Goal: Communication & Community: Answer question/provide support

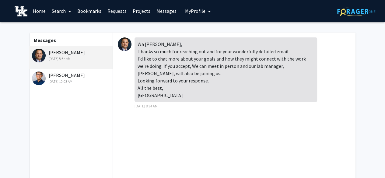
drag, startPoint x: 160, startPoint y: 95, endPoint x: 137, endPoint y: 54, distance: 46.6
click at [137, 54] on div "Wa [PERSON_NAME], Thanks so much for reaching out and for your wonderfully deta…" at bounding box center [226, 69] width 183 height 65
copy div "Thanks so much for reaching out and for your wonderfully detailed email. I'd li…"
click at [244, 95] on div "Wa [PERSON_NAME], Thanks so much for reaching out and for your wonderfully deta…" at bounding box center [226, 69] width 183 height 65
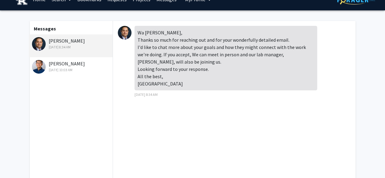
scroll to position [99, 0]
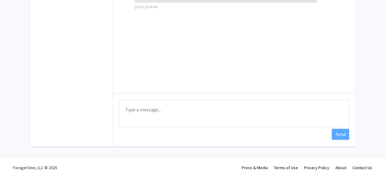
click at [202, 109] on textarea "Type a message" at bounding box center [234, 113] width 230 height 27
paste textarea "Thank you for your kind reply. I would be very glad to meet in person and discu…"
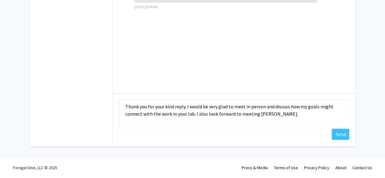
scroll to position [0, 0]
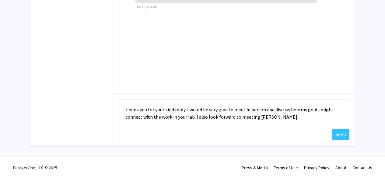
drag, startPoint x: 193, startPoint y: 115, endPoint x: 271, endPoint y: 94, distance: 80.3
click at [271, 94] on div "Type a message Thank you for your kind reply. I would be very glad to meet in p…" at bounding box center [234, 114] width 243 height 42
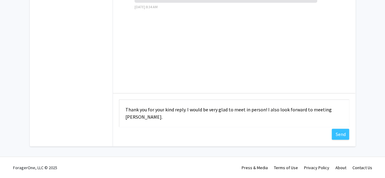
click at [186, 109] on textarea "Thank you for your kind reply. I would be very glad to meet in person! I also l…" at bounding box center [234, 113] width 230 height 27
click at [170, 111] on textarea "Thank you for your kind reply, I would be very glad to meet in person! I also l…" at bounding box center [234, 113] width 230 height 27
click at [125, 111] on textarea "Thank you for your reply, I would be very glad to meet in person! I also look f…" at bounding box center [234, 113] width 230 height 27
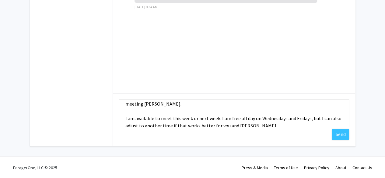
scroll to position [14, 0]
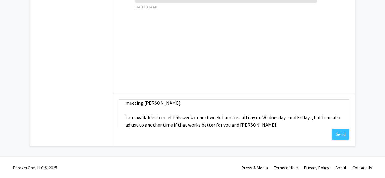
click at [183, 111] on textarea "Good evening! Thank you for your reply, I would be very glad to meet in person!…" at bounding box center [234, 113] width 230 height 27
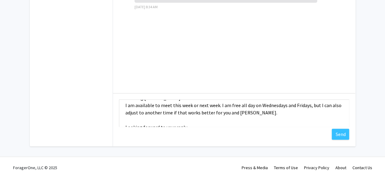
scroll to position [20, 0]
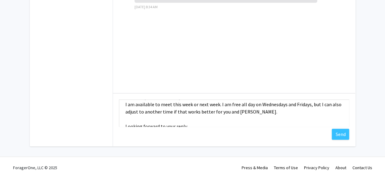
click at [270, 107] on textarea "Good evening! Thank you for your reply, I would be very glad to meet in person!…" at bounding box center [234, 113] width 230 height 27
click at [271, 111] on textarea "Good evening! Thank you for your reply, I would be very glad to meet in person!…" at bounding box center [234, 113] width 230 height 27
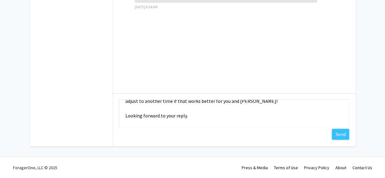
scroll to position [37, 0]
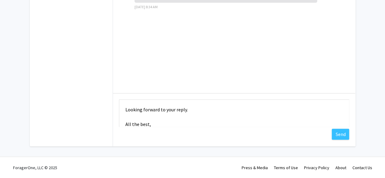
click at [186, 114] on textarea "Good evening! Thank you for your reply, I would be very glad to meet in person!…" at bounding box center [234, 113] width 230 height 27
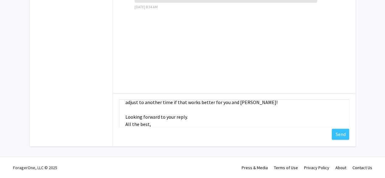
scroll to position [35, 0]
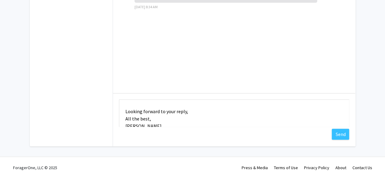
click at [173, 117] on textarea "Good evening! Thank you for your reply, I would be very glad to meet in person!…" at bounding box center [234, 113] width 230 height 27
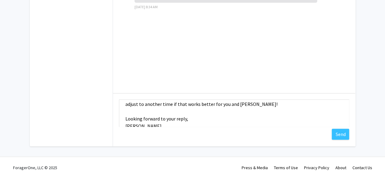
click at [172, 123] on textarea "Good evening! Thank you for your reply, I would be very glad to meet in person!…" at bounding box center [234, 113] width 230 height 27
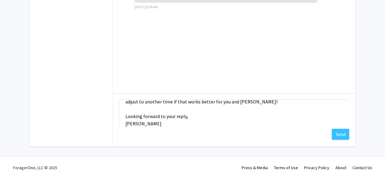
scroll to position [0, 0]
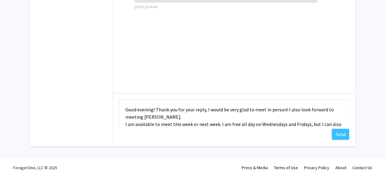
click at [155, 109] on textarea "Good evening! Thank you for your reply, I would be very glad to meet in person!…" at bounding box center [234, 113] width 230 height 27
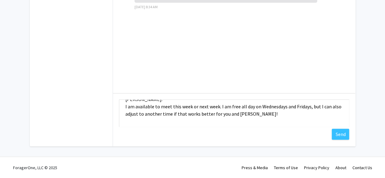
scroll to position [44, 0]
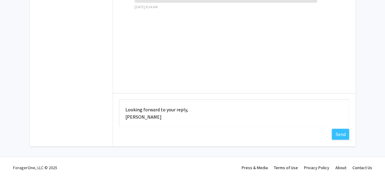
drag, startPoint x: 185, startPoint y: 109, endPoint x: 115, endPoint y: 110, distance: 70.4
click at [115, 110] on div "Type a message Good evening! Thank you for your reply, I would be very glad to …" at bounding box center [234, 114] width 243 height 42
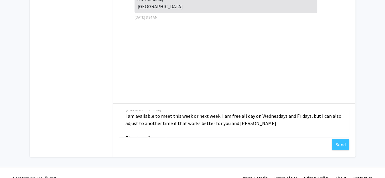
scroll to position [0, 0]
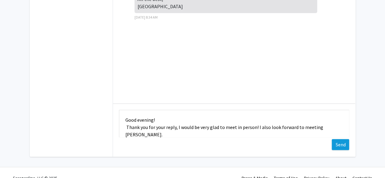
type textarea "Good evening! Thank you for your reply, I would be very glad to meet in person!…"
click at [338, 147] on button "Send" at bounding box center [340, 144] width 17 height 11
